Goal: Information Seeking & Learning: Learn about a topic

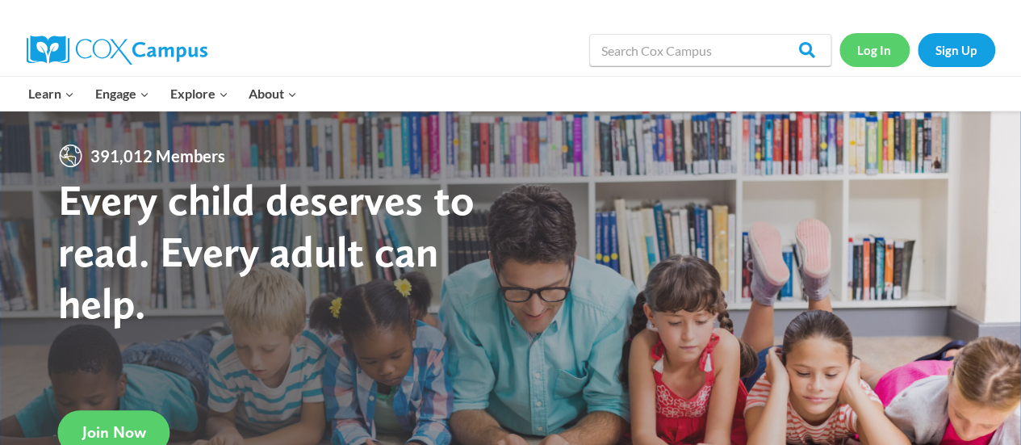
click at [871, 43] on link "Log In" at bounding box center [874, 49] width 70 height 33
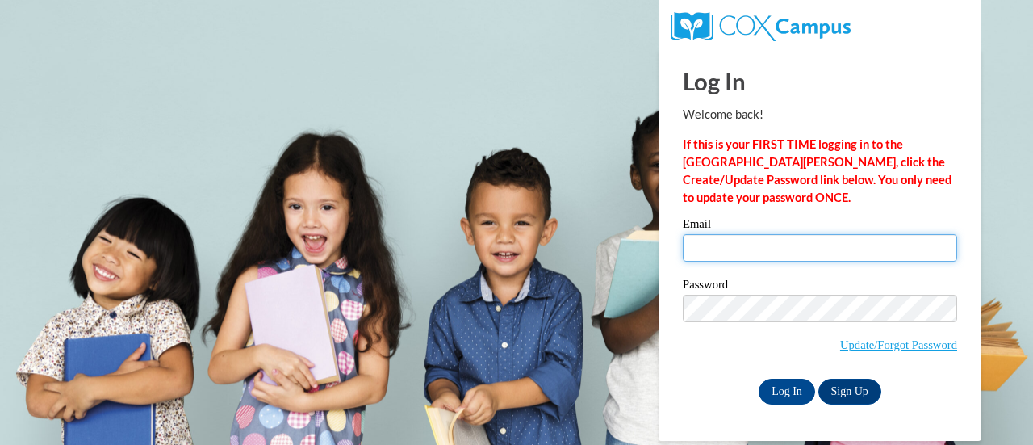
click at [741, 246] on input "Email" at bounding box center [820, 247] width 274 height 27
type input "thelrac@sdmfschools.org"
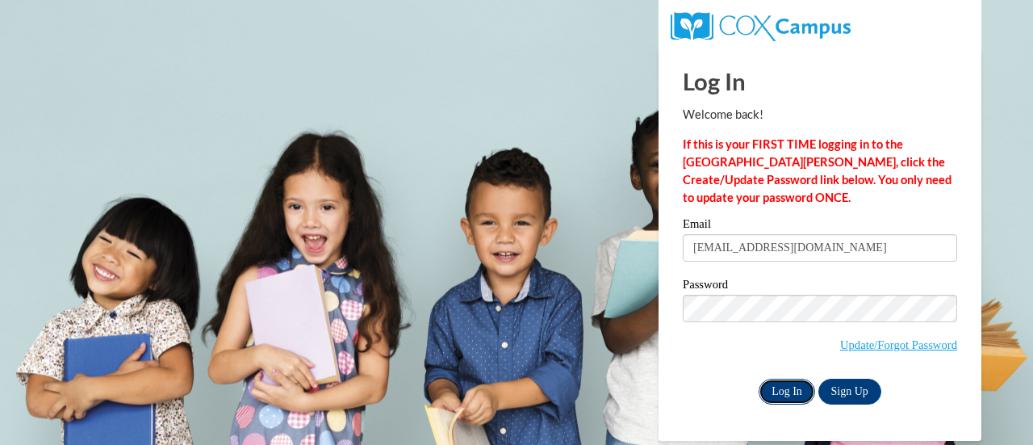
click at [784, 385] on input "Log In" at bounding box center [786, 391] width 56 height 26
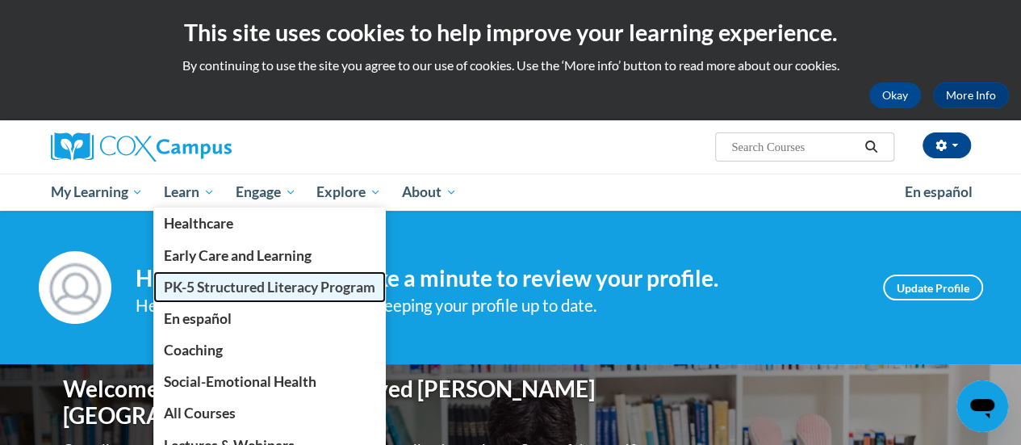
click at [215, 287] on span "PK-5 Structured Literacy Program" at bounding box center [269, 286] width 211 height 17
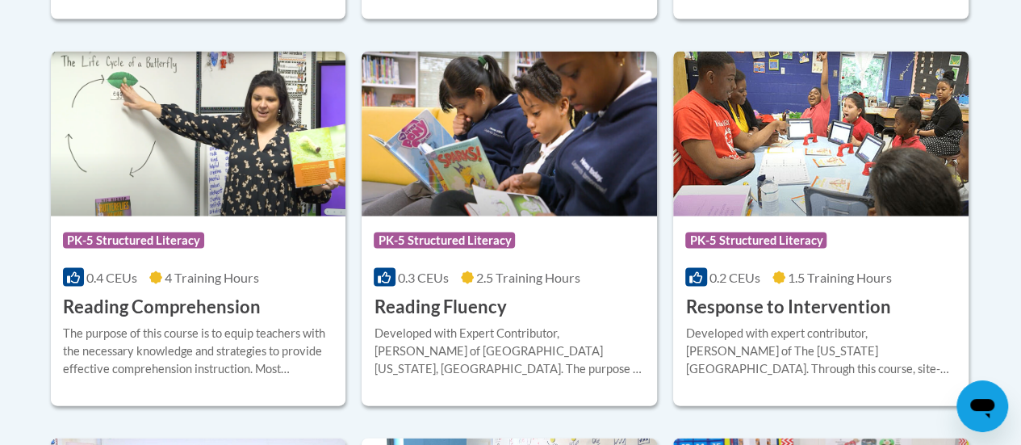
scroll to position [1614, 0]
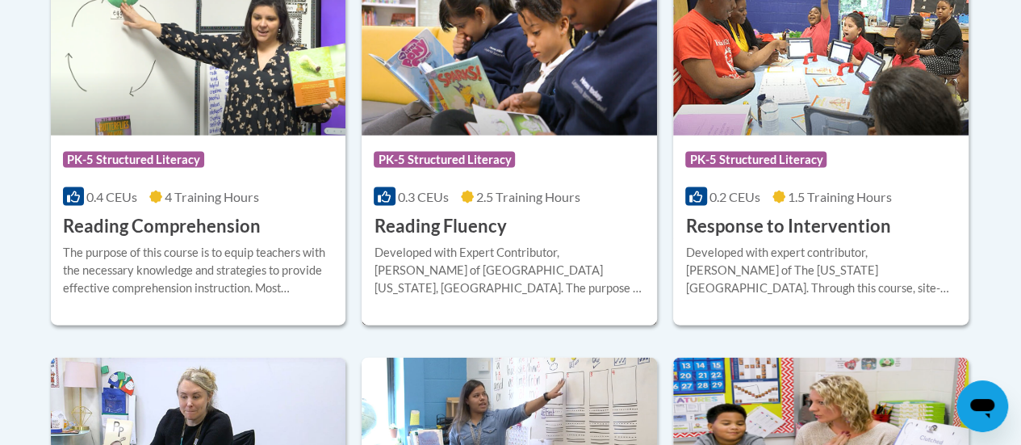
click at [470, 119] on img at bounding box center [508, 53] width 295 height 165
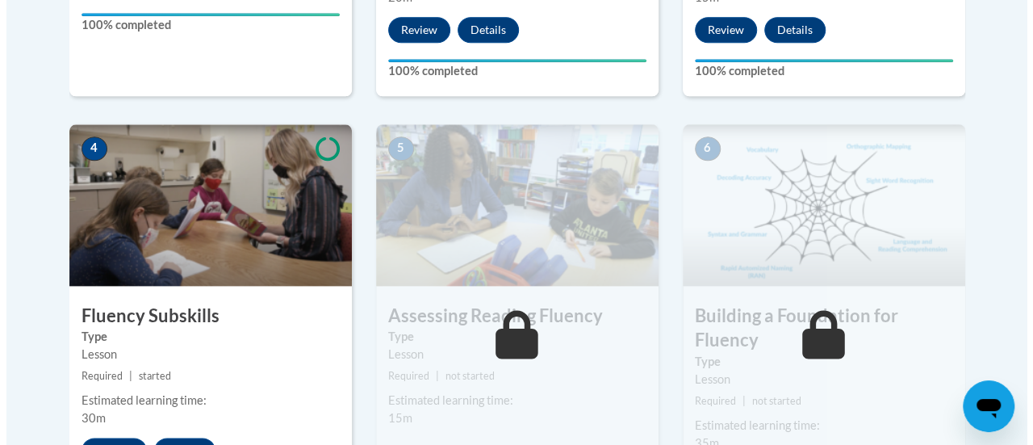
scroll to position [968, 0]
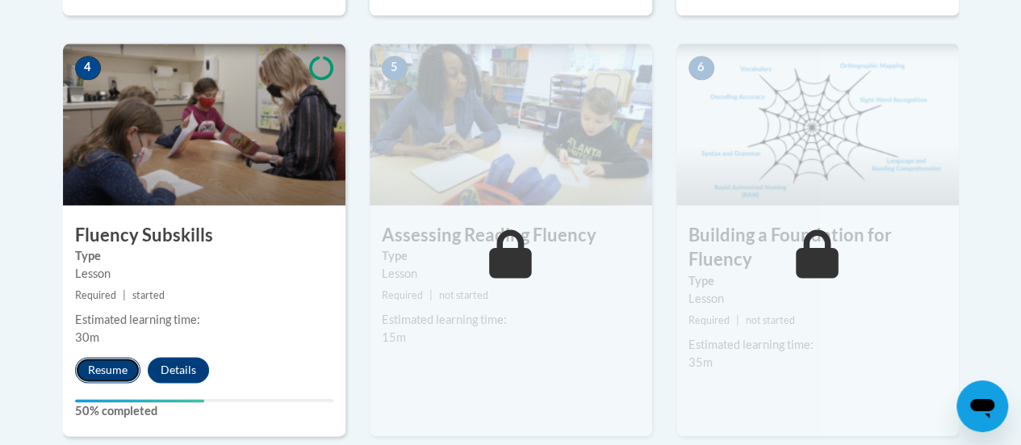
click at [115, 365] on button "Resume" at bounding box center [107, 370] width 65 height 26
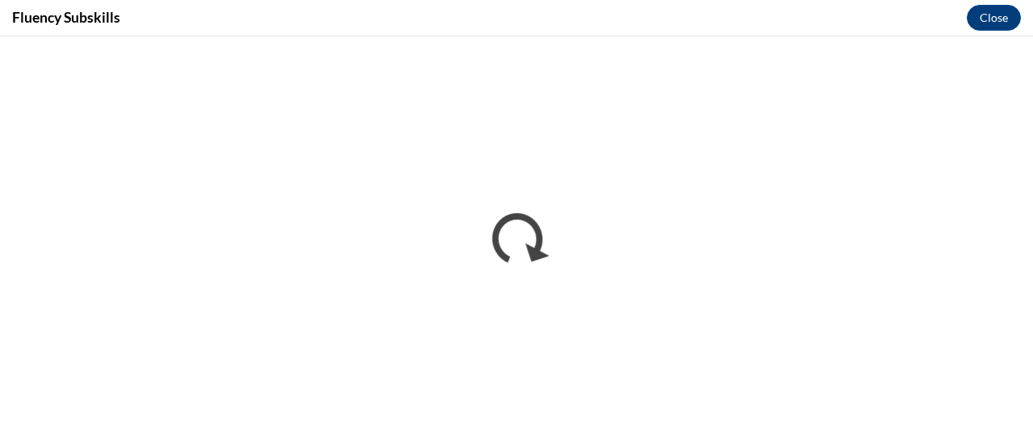
scroll to position [0, 0]
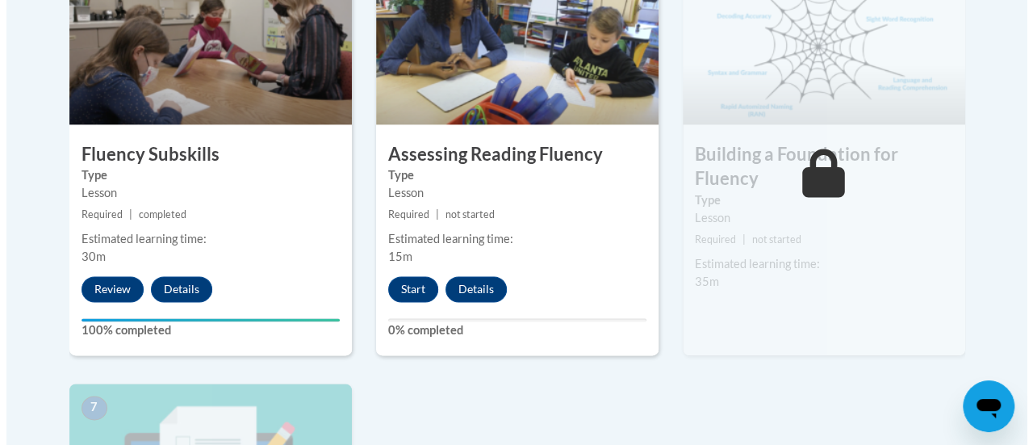
scroll to position [1210, 0]
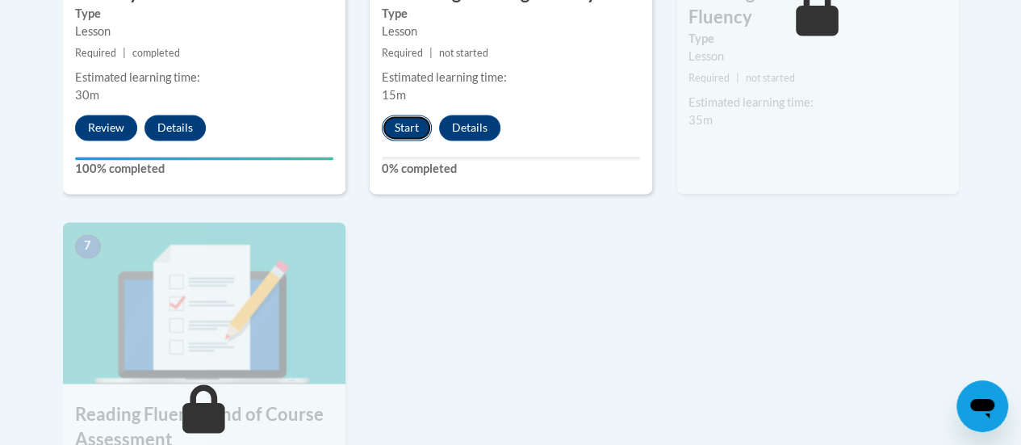
click at [405, 127] on button "Start" at bounding box center [407, 128] width 50 height 26
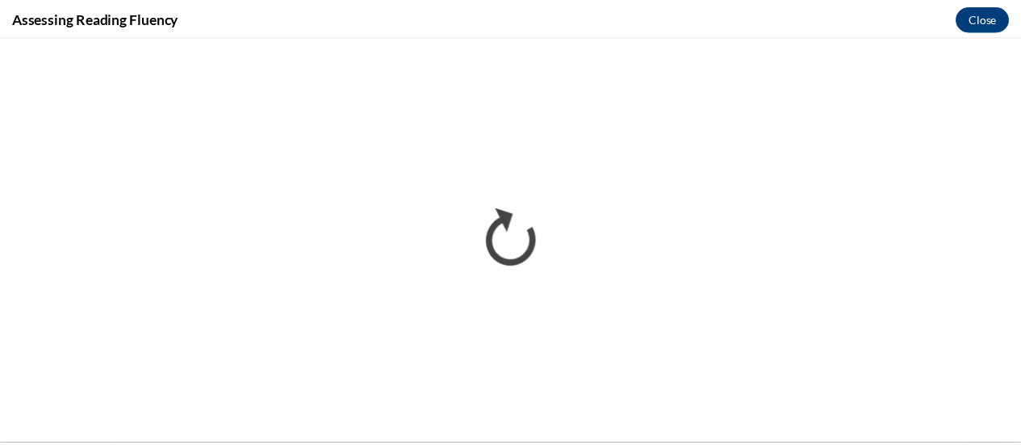
scroll to position [0, 0]
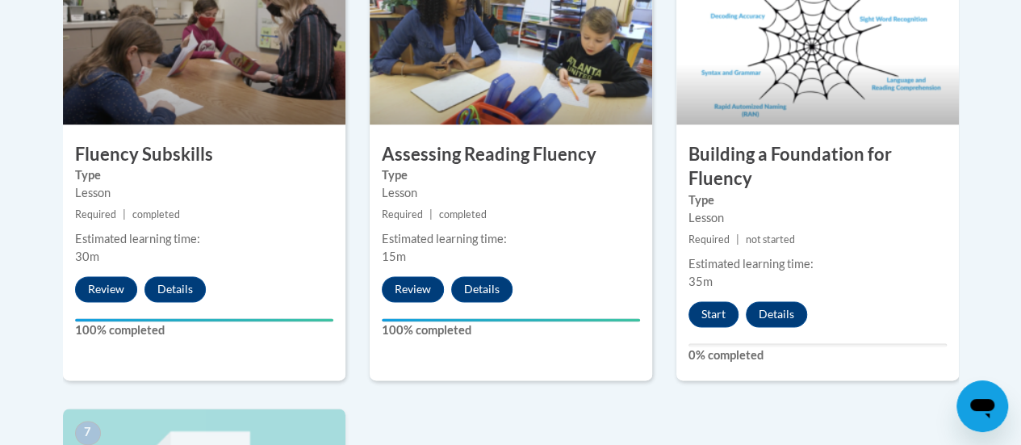
scroll to position [887, 0]
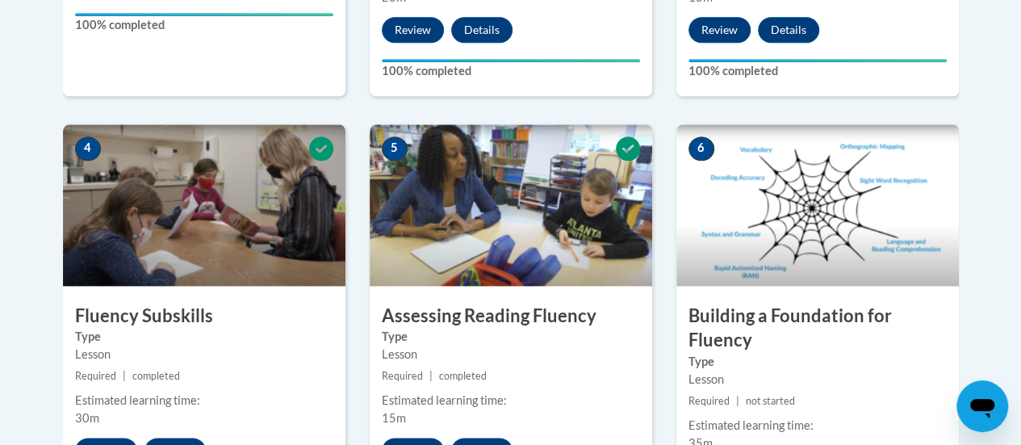
click at [0, 87] on body "This site uses cookies to help improve your learning experience. By continuing …" at bounding box center [510, 229] width 1021 height 2233
click at [0, 89] on body "This site uses cookies to help improve your learning experience. By continuing …" at bounding box center [510, 229] width 1021 height 2233
